Goal: Task Accomplishment & Management: Manage account settings

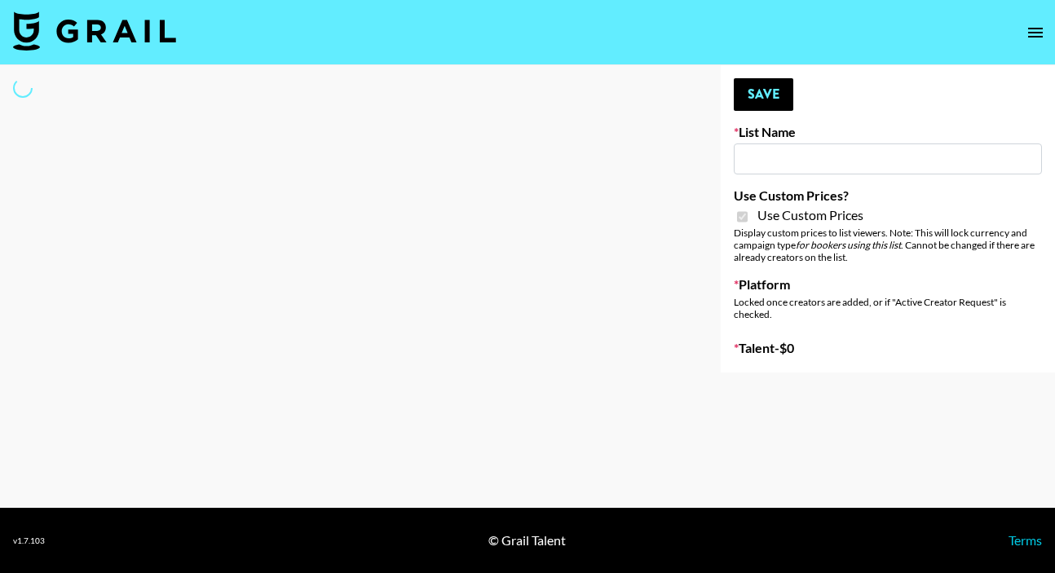
type input "Topsurveys ([DATE])"
checkbox input "true"
select select "Brand"
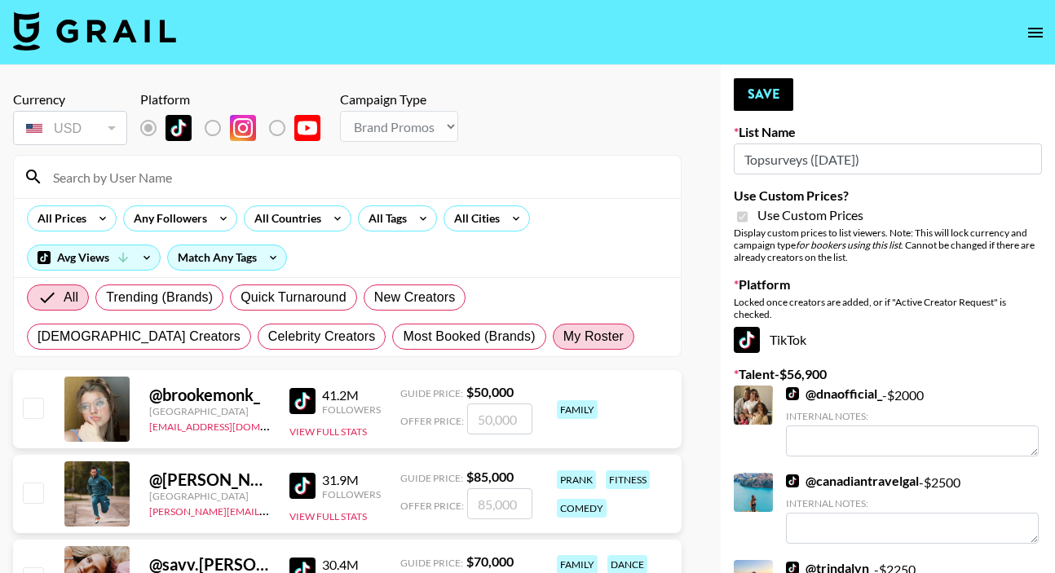
click at [564, 336] on span "My Roster" at bounding box center [594, 337] width 60 height 20
click at [564, 337] on input "My Roster" at bounding box center [564, 337] width 0 height 0
radio input "true"
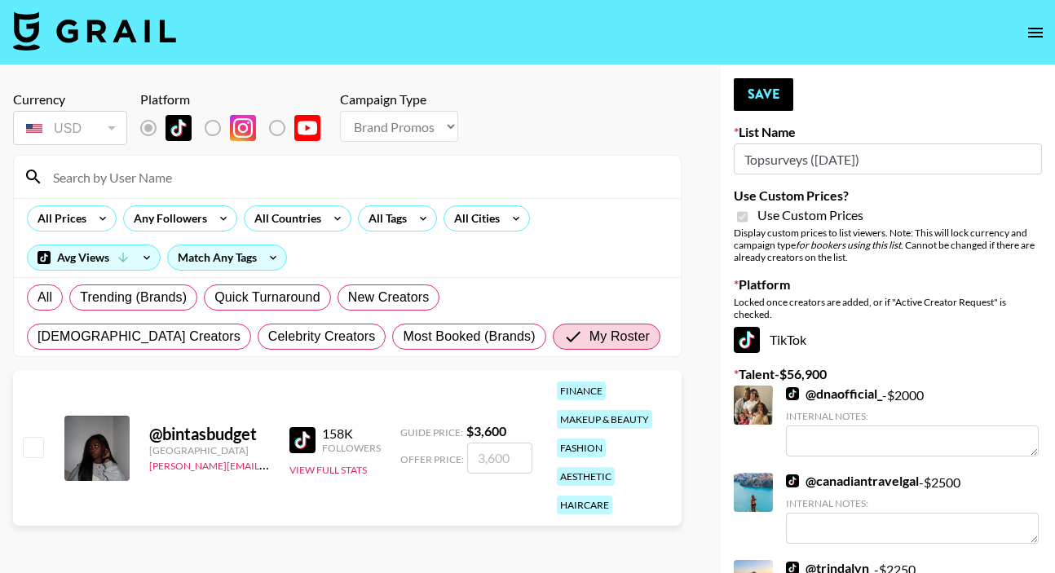
click at [30, 447] on input "checkbox" at bounding box center [33, 447] width 20 height 20
checkbox input "true"
drag, startPoint x: 515, startPoint y: 458, endPoint x: 464, endPoint y: 458, distance: 51.4
click at [464, 458] on div "Offer Price: 3600" at bounding box center [466, 458] width 132 height 31
type input "2500"
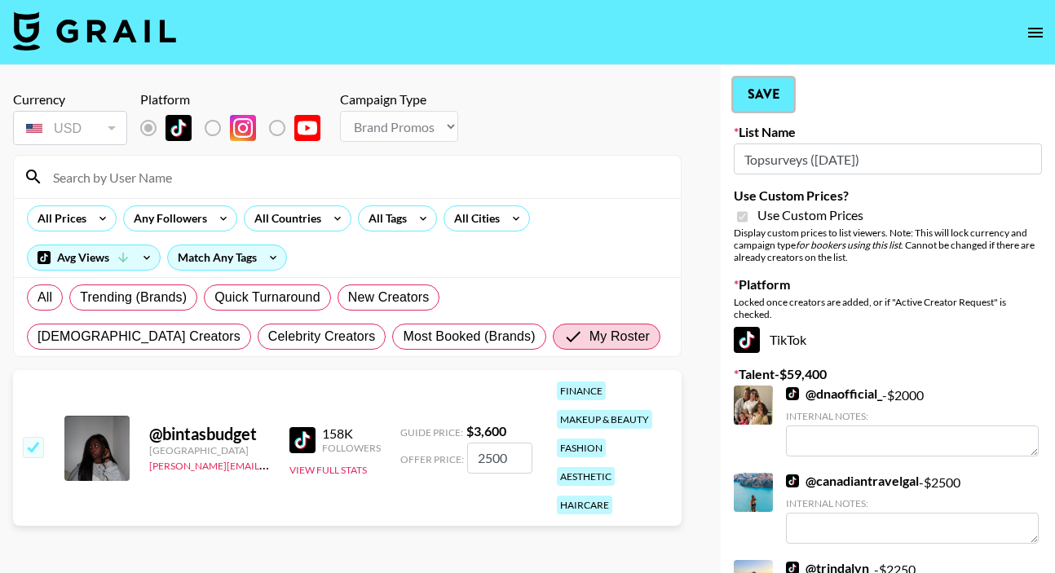
click at [763, 92] on button "Save" at bounding box center [764, 94] width 60 height 33
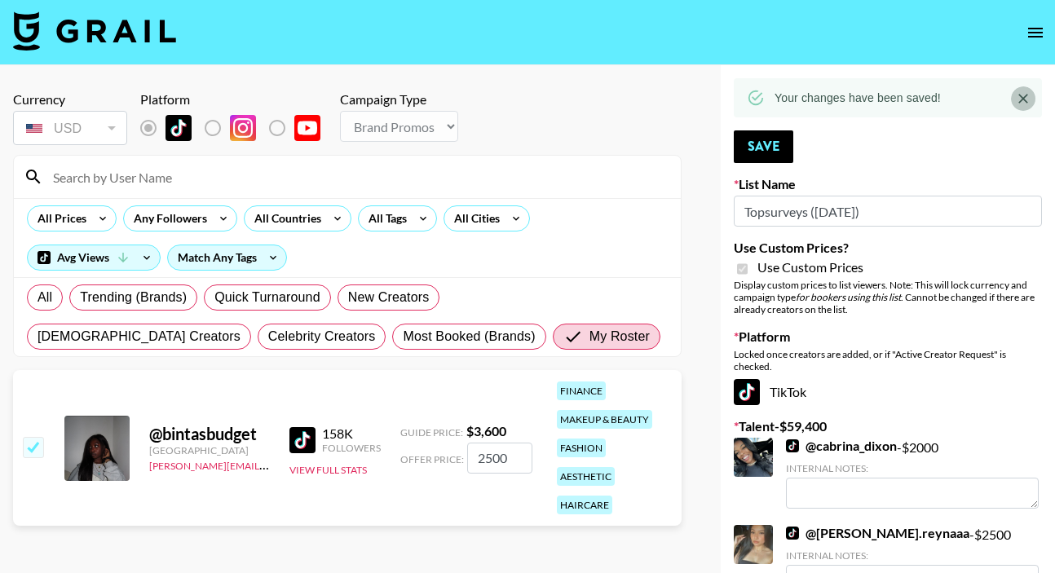
click at [1022, 108] on button "Close" at bounding box center [1023, 98] width 24 height 24
